Goal: Navigation & Orientation: Find specific page/section

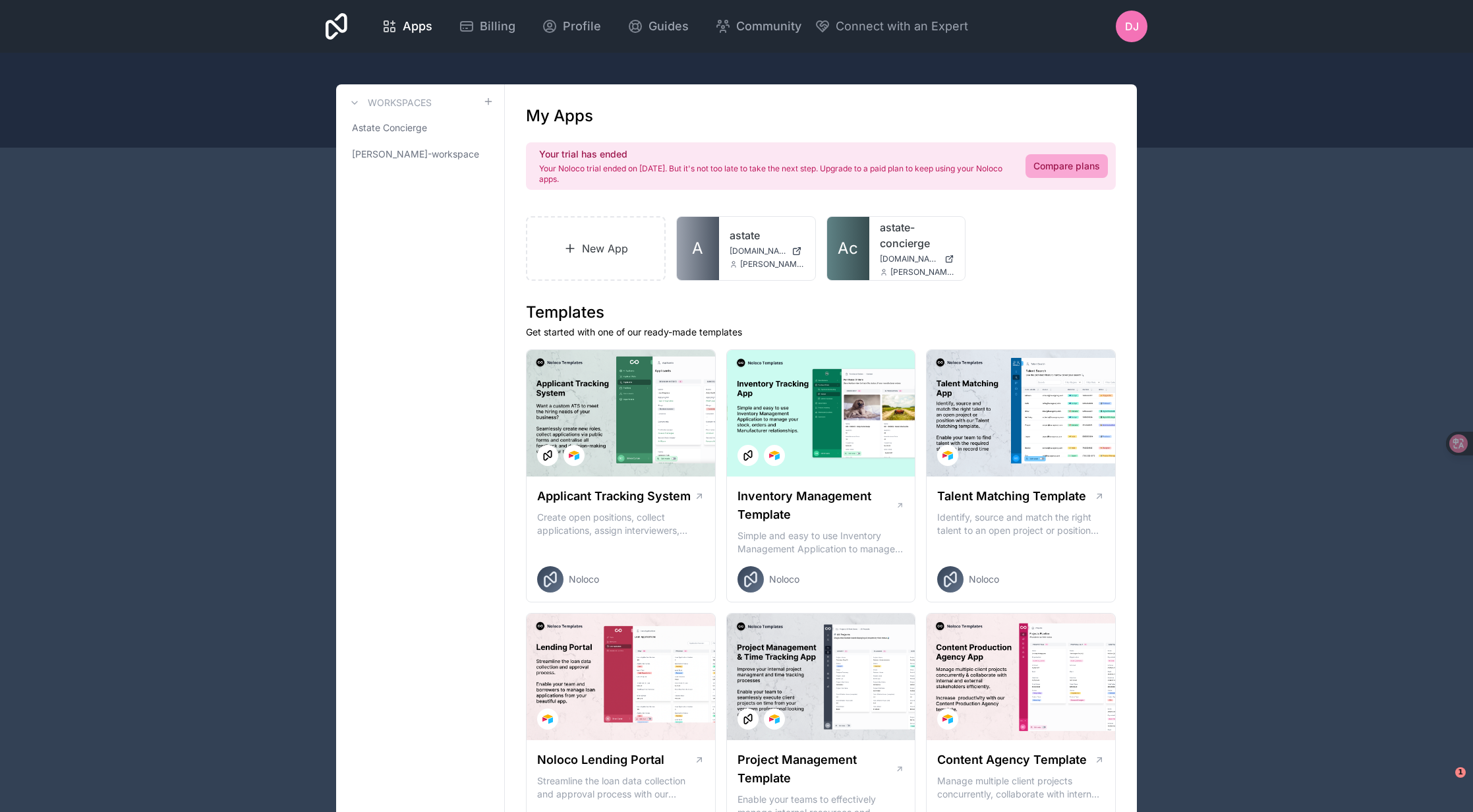
click at [1032, 266] on div "New App A astate [DOMAIN_NAME] [PERSON_NAME][EMAIL_ADDRESS][DOMAIN_NAME] Ac ast…" at bounding box center [821, 248] width 590 height 65
drag, startPoint x: 451, startPoint y: 153, endPoint x: 416, endPoint y: 157, distance: 35.2
click at [451, 153] on span "[PERSON_NAME]-workspace" at bounding box center [412, 154] width 120 height 13
click at [416, 157] on span "[PERSON_NAME]-workspace" at bounding box center [412, 154] width 120 height 13
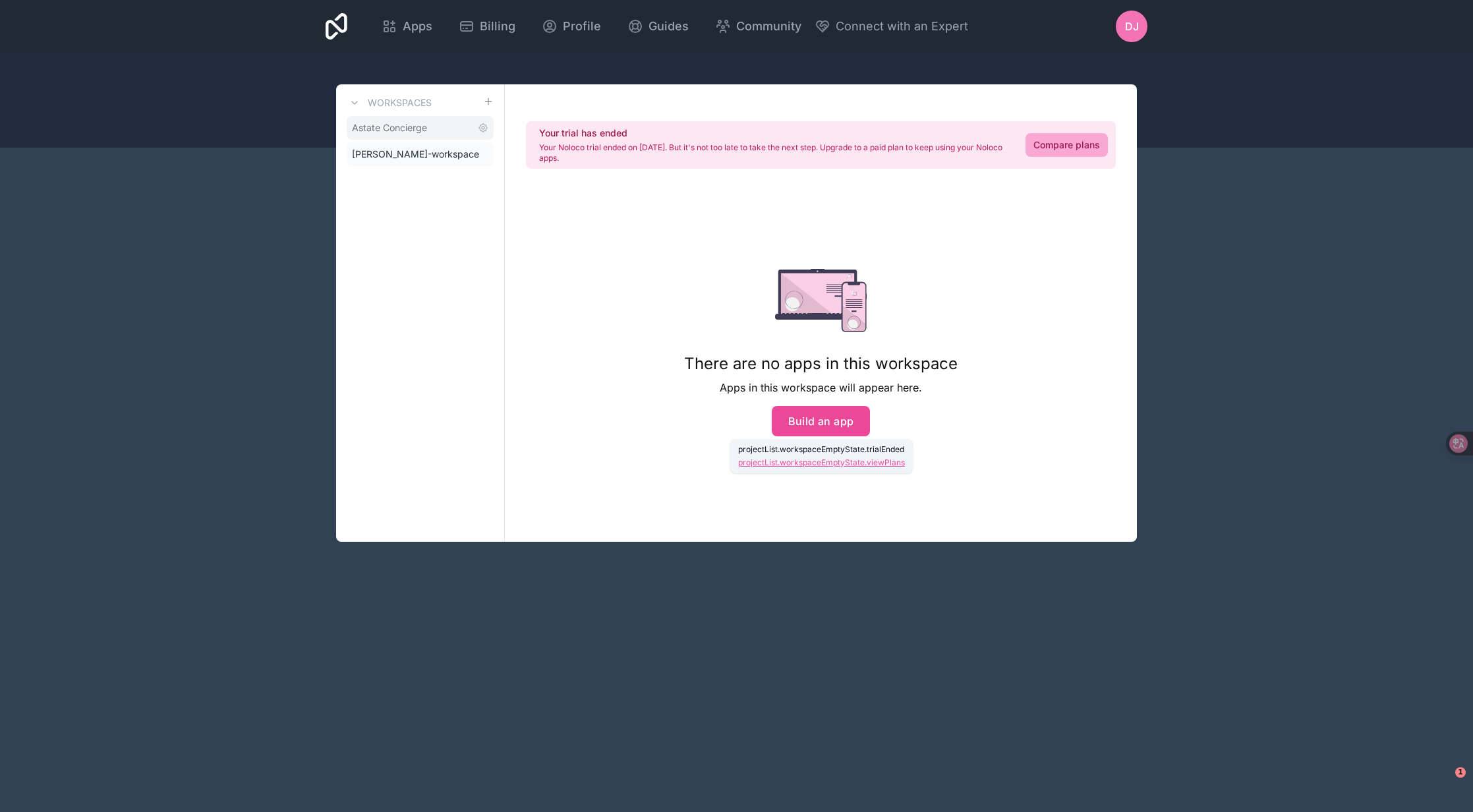
click at [418, 124] on span "Astate Concierge" at bounding box center [390, 128] width 75 height 13
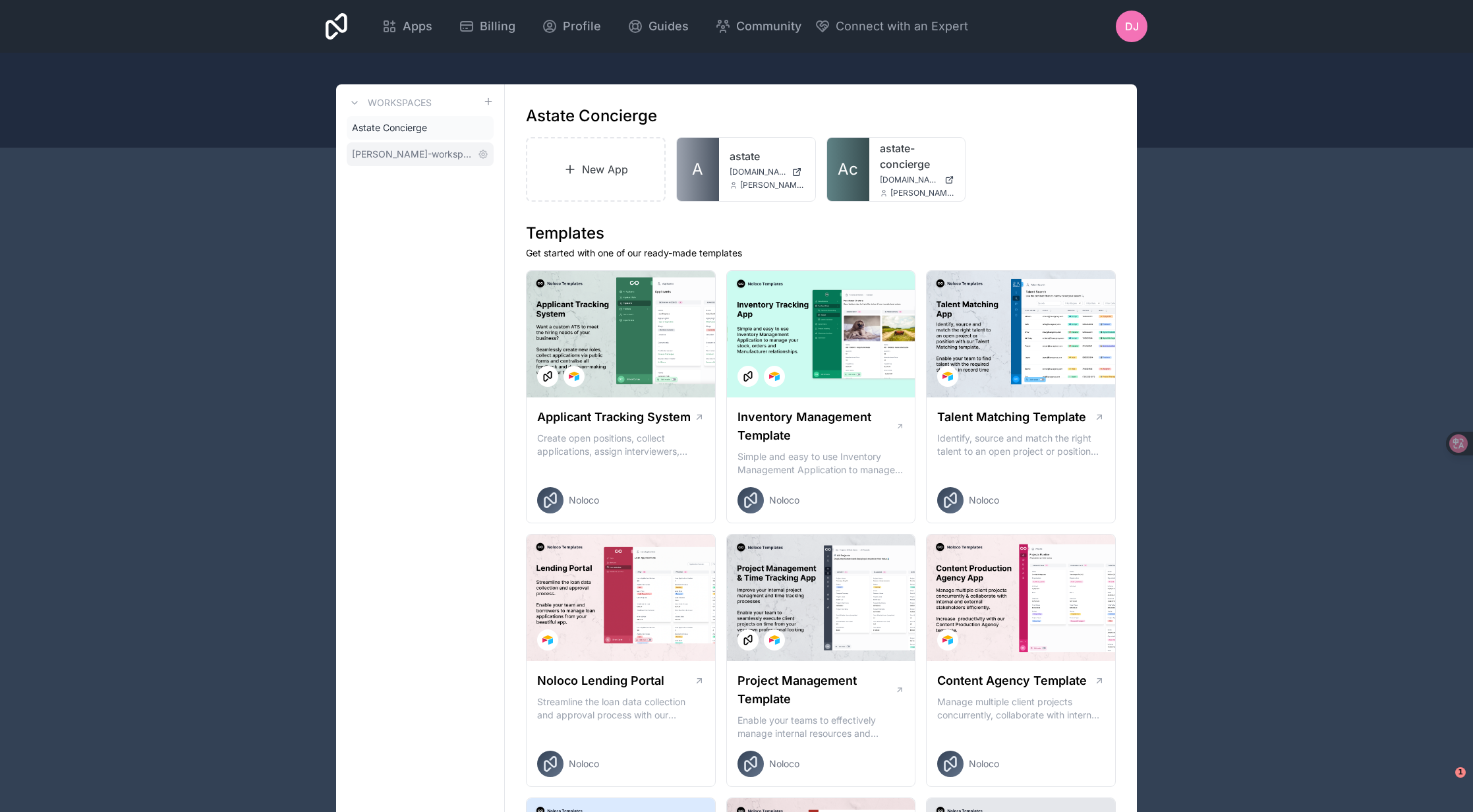
click at [417, 143] on link "[PERSON_NAME]-workspace" at bounding box center [420, 154] width 147 height 24
